Goal: Transaction & Acquisition: Register for event/course

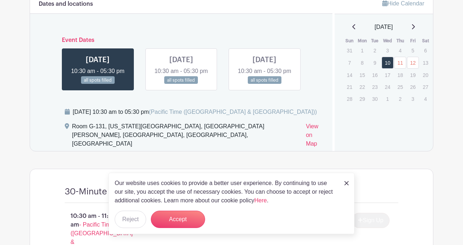
scroll to position [454, 0]
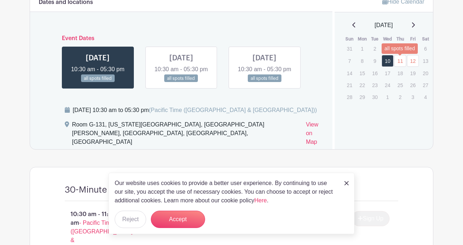
click at [399, 60] on link "11" at bounding box center [400, 61] width 12 height 12
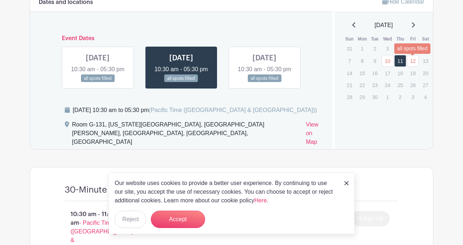
click at [416, 60] on link "12" at bounding box center [413, 61] width 12 height 12
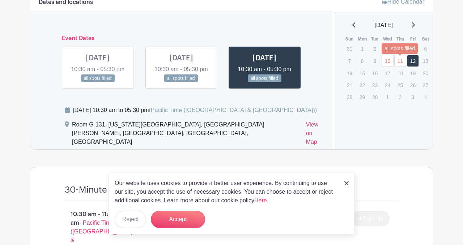
click at [396, 61] on link "11" at bounding box center [400, 61] width 12 height 12
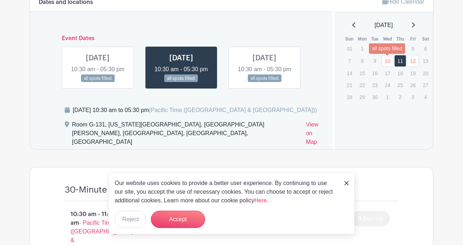
click at [386, 63] on link "10" at bounding box center [387, 61] width 12 height 12
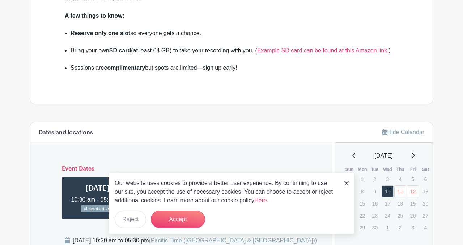
scroll to position [136, 0]
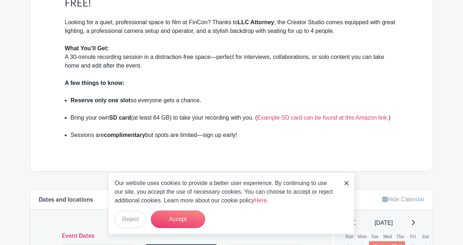
scroll to position [256, 0]
click at [334, 133] on li "Sessions are complimentary but spots are limited—sign up early!" at bounding box center [233, 139] width 327 height 17
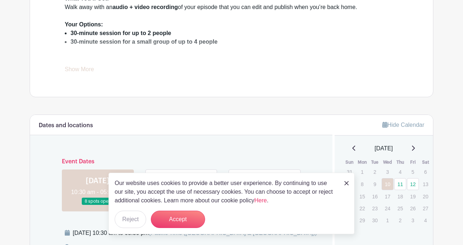
scroll to position [312, 0]
click at [74, 69] on link "Show More" at bounding box center [79, 70] width 29 height 9
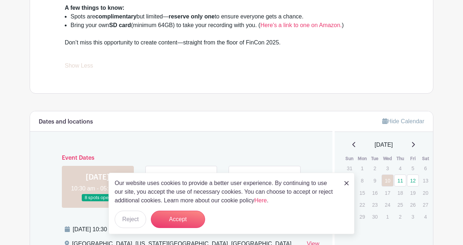
scroll to position [469, 0]
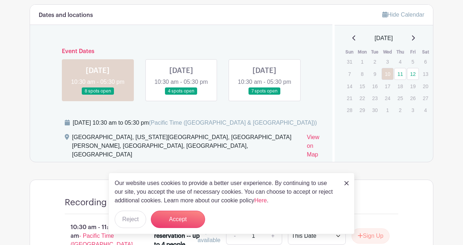
click at [264, 95] on link at bounding box center [264, 95] width 0 height 0
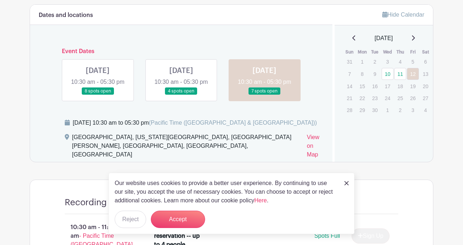
click at [264, 95] on link at bounding box center [264, 95] width 0 height 0
click at [413, 73] on link "12" at bounding box center [413, 74] width 12 height 12
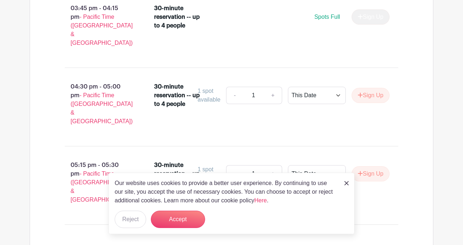
scroll to position [1040, 0]
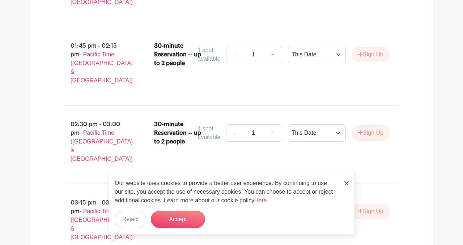
scroll to position [1432, 0]
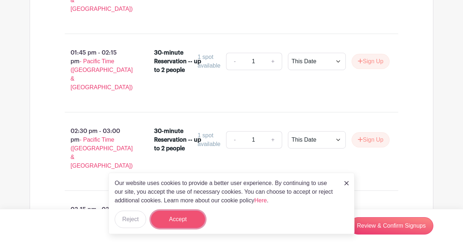
click at [171, 220] on button "Accept" at bounding box center [178, 219] width 54 height 17
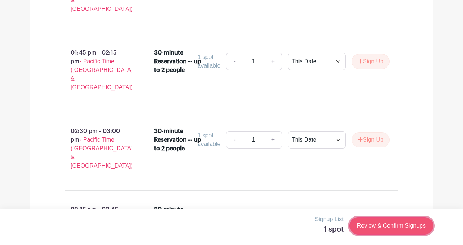
click at [374, 226] on link "Review & Confirm Signups" at bounding box center [391, 225] width 84 height 17
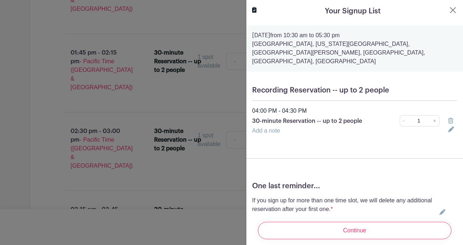
click at [275, 126] on div "Add a note" at bounding box center [346, 130] width 196 height 9
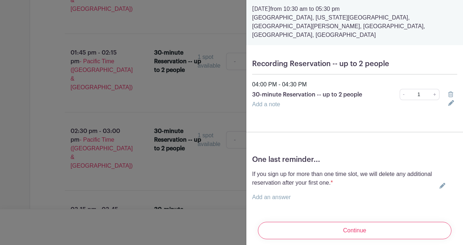
scroll to position [26, 0]
click at [268, 194] on link "Add an answer" at bounding box center [271, 197] width 39 height 6
click at [268, 193] on label "I understand." at bounding box center [278, 197] width 34 height 9
radio input "true"
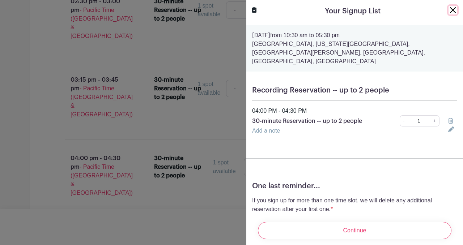
scroll to position [1566, 0]
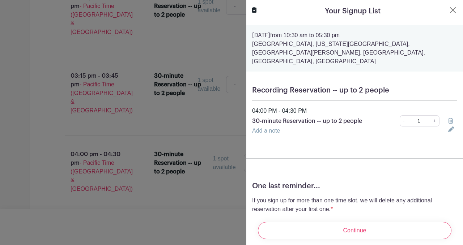
click at [273, 128] on link "Add a note" at bounding box center [266, 131] width 28 height 6
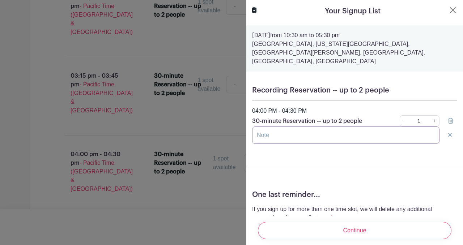
click at [267, 128] on input "text" at bounding box center [345, 134] width 187 height 17
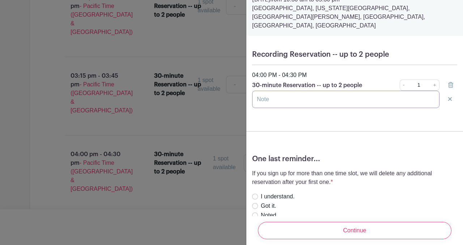
scroll to position [64, 0]
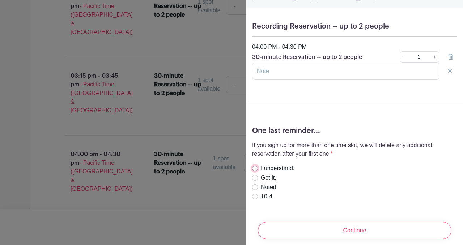
click at [254, 166] on input "I understand." at bounding box center [255, 169] width 6 height 6
radio input "true"
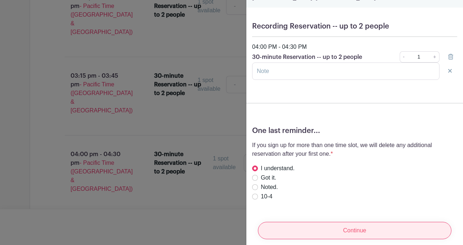
click at [348, 224] on input "Continue" at bounding box center [354, 230] width 193 height 17
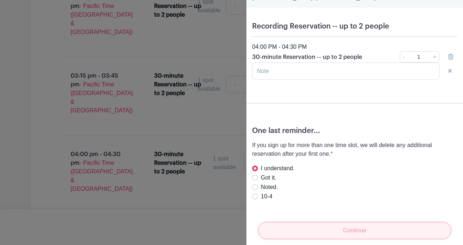
scroll to position [17, 0]
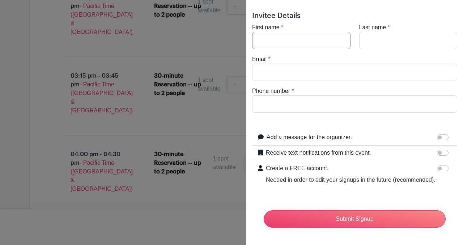
click at [259, 39] on input "First name" at bounding box center [301, 40] width 98 height 17
type input "[PERSON_NAME]"
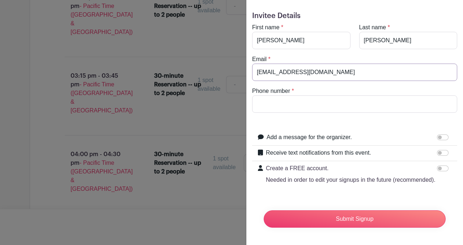
type input "[EMAIL_ADDRESS][DOMAIN_NAME]"
click at [269, 98] on input "Phone number" at bounding box center [354, 103] width 205 height 17
type input "[PHONE_NUMBER]"
click at [439, 152] on input "Receive text notifications from this event." at bounding box center [443, 153] width 12 height 6
checkbox input "true"
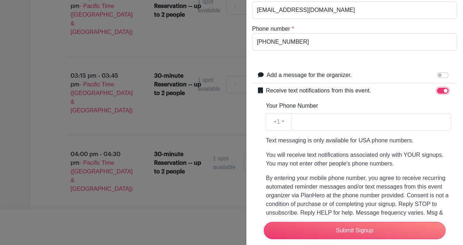
scroll to position [80, 0]
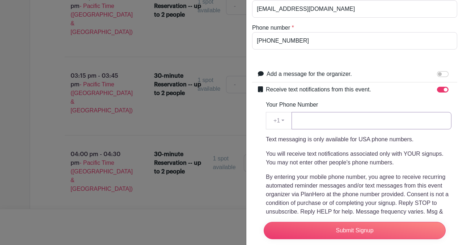
click at [302, 124] on input "Your Phone Number" at bounding box center [371, 120] width 160 height 17
type input "[PHONE_NUMBER]"
click at [326, 173] on p "By entering your mobile phone number, you agree to receive recurring automated …" at bounding box center [358, 199] width 185 height 52
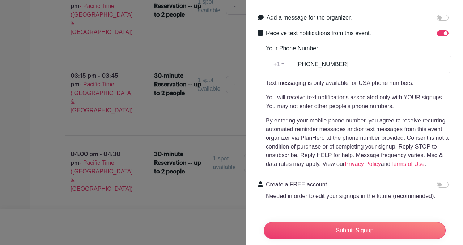
scroll to position [153, 0]
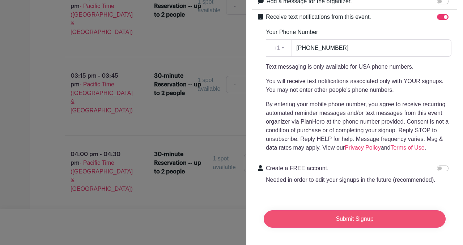
click at [355, 217] on input "Submit Signup" at bounding box center [354, 218] width 182 height 17
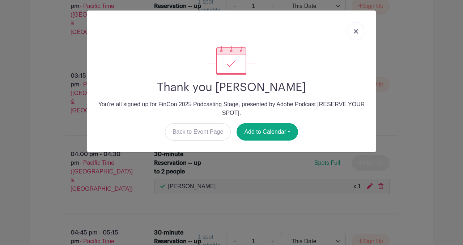
scroll to position [1578, 0]
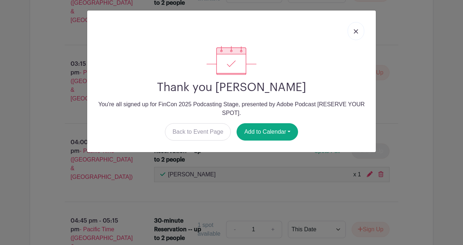
click at [357, 32] on img at bounding box center [355, 31] width 4 height 4
